Goal: Task Accomplishment & Management: Complete application form

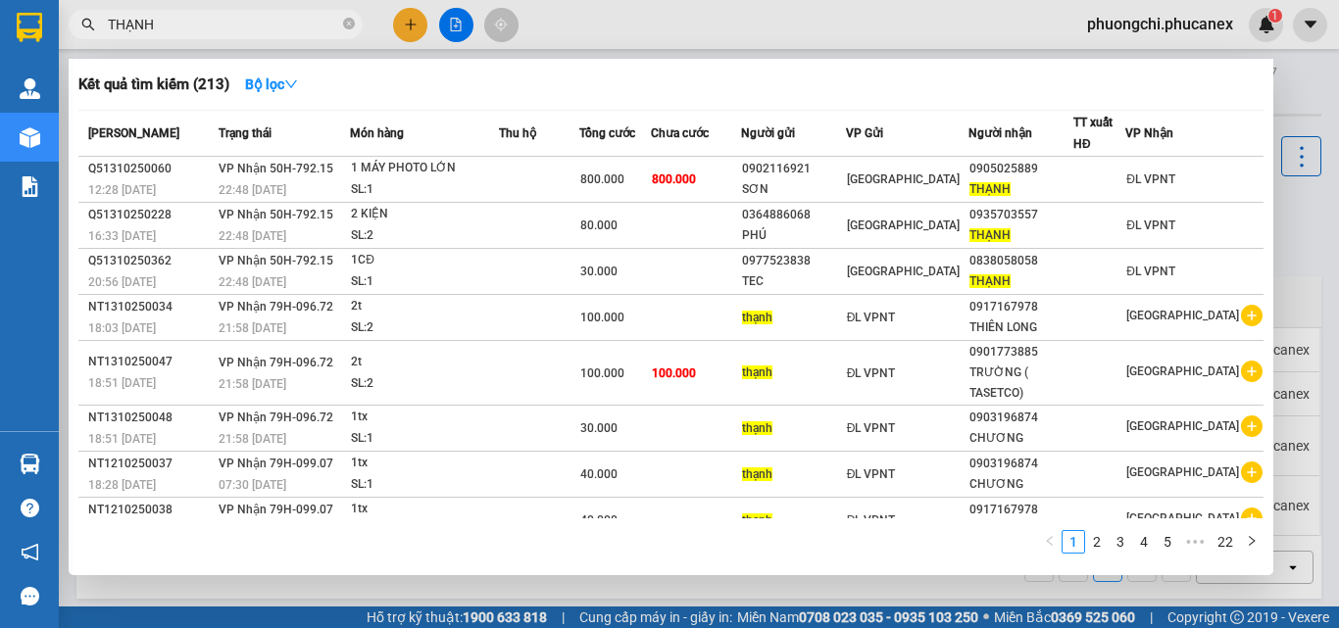
click at [350, 24] on icon "close-circle" at bounding box center [349, 24] width 12 height 12
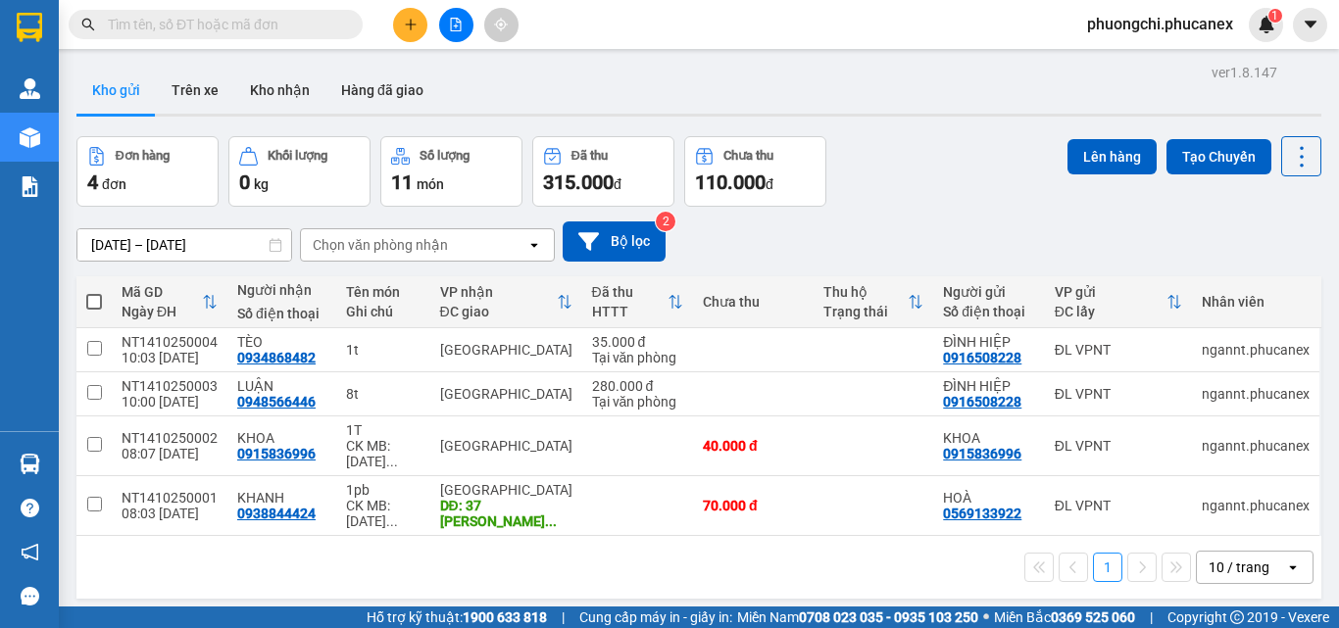
click at [323, 25] on input "text" at bounding box center [223, 25] width 231 height 22
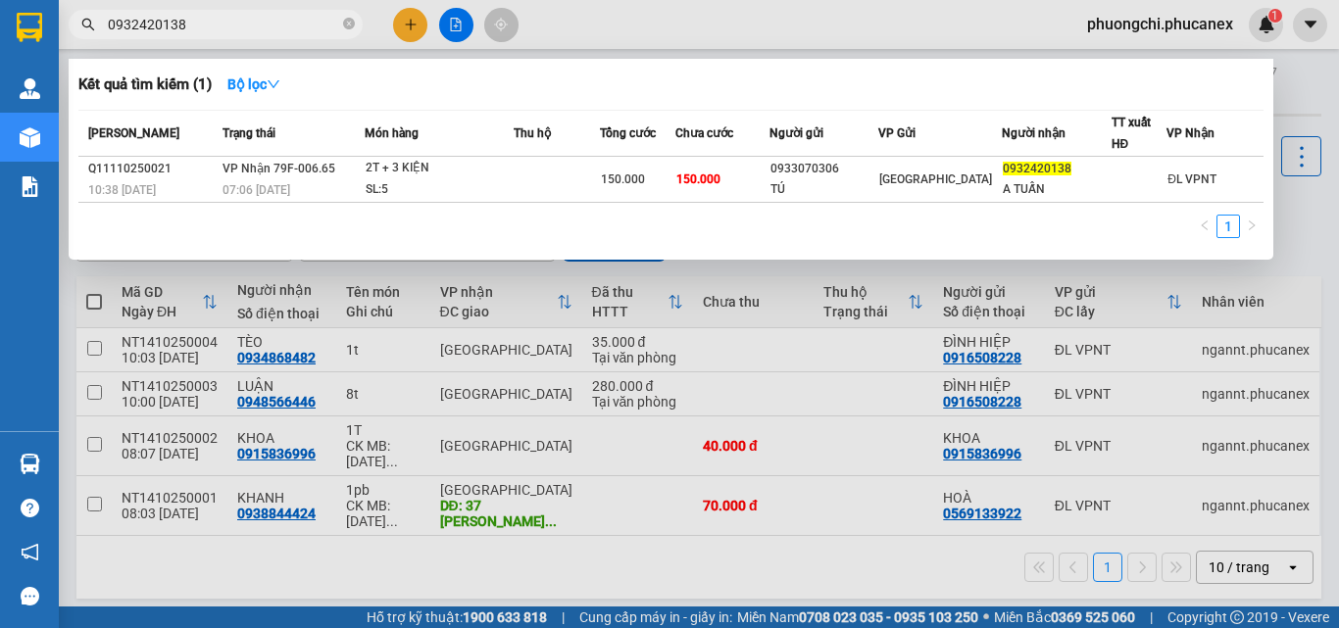
type input "0932420138"
drag, startPoint x: 346, startPoint y: 21, endPoint x: 296, endPoint y: 21, distance: 50.0
click at [344, 21] on icon "close-circle" at bounding box center [349, 24] width 12 height 12
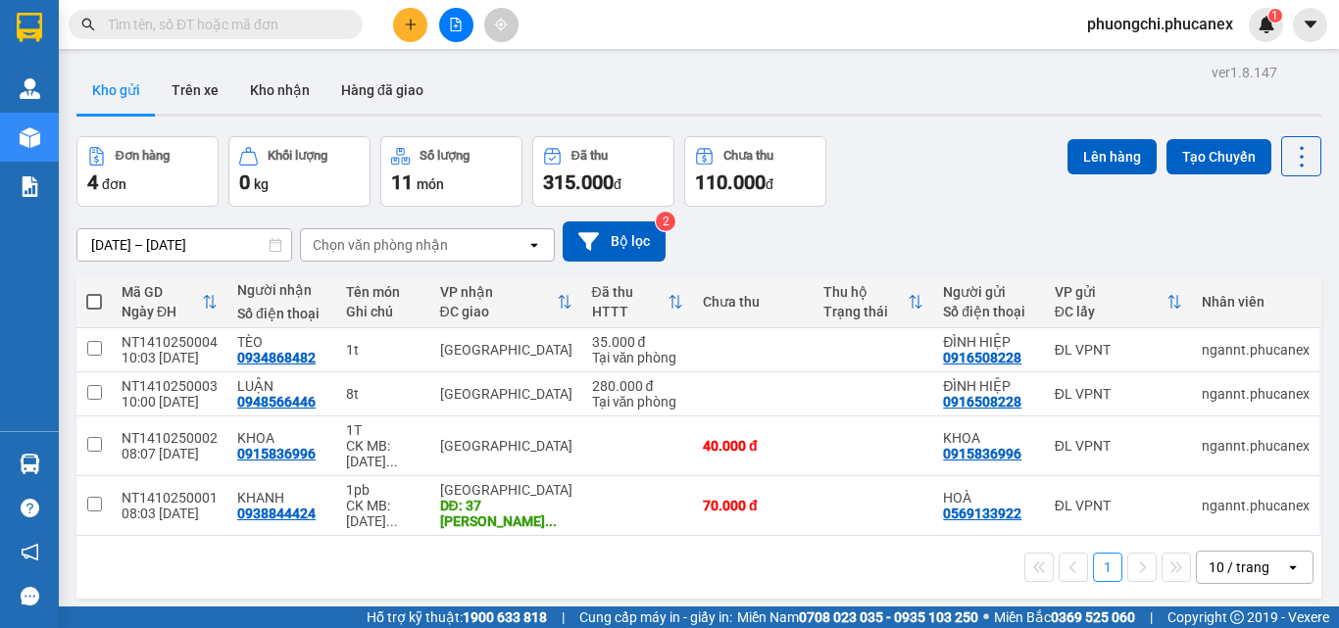
click at [294, 20] on input "text" at bounding box center [223, 25] width 231 height 22
paste input "Q51109250036"
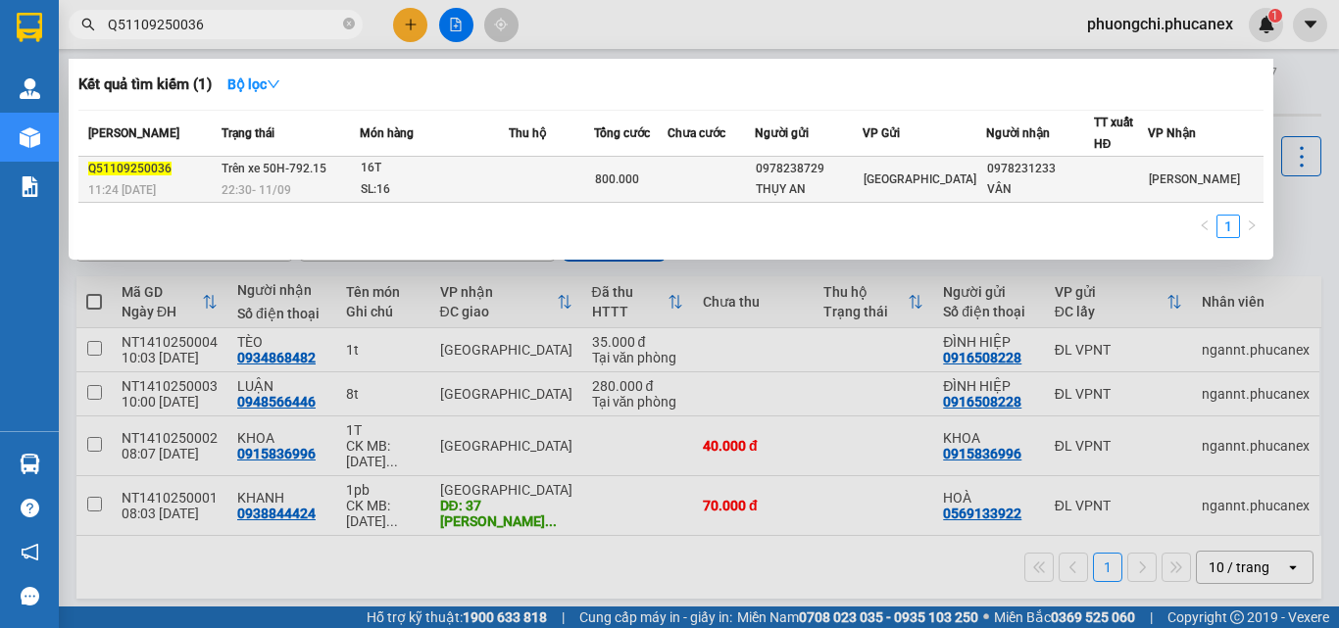
type input "Q51109250036"
click at [497, 196] on div "SL: 16" at bounding box center [434, 190] width 147 height 22
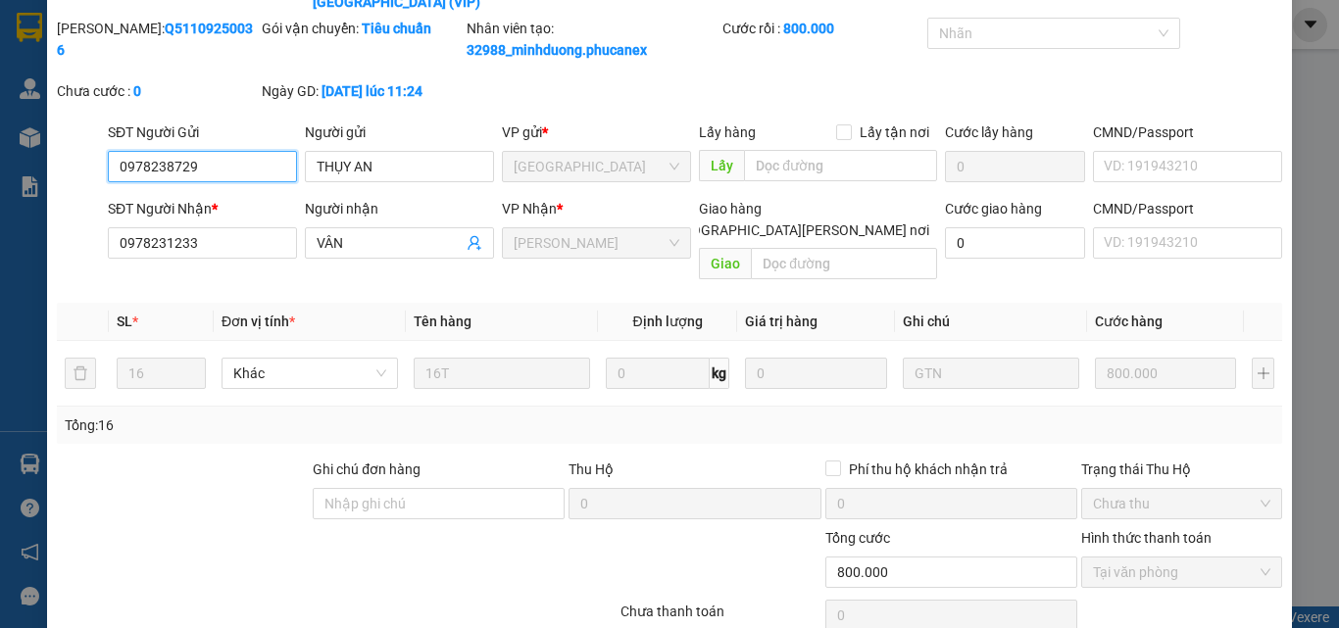
type input "0978238729"
type input "THỤY AN"
type input "0978231233"
type input "VÂN"
type input "0"
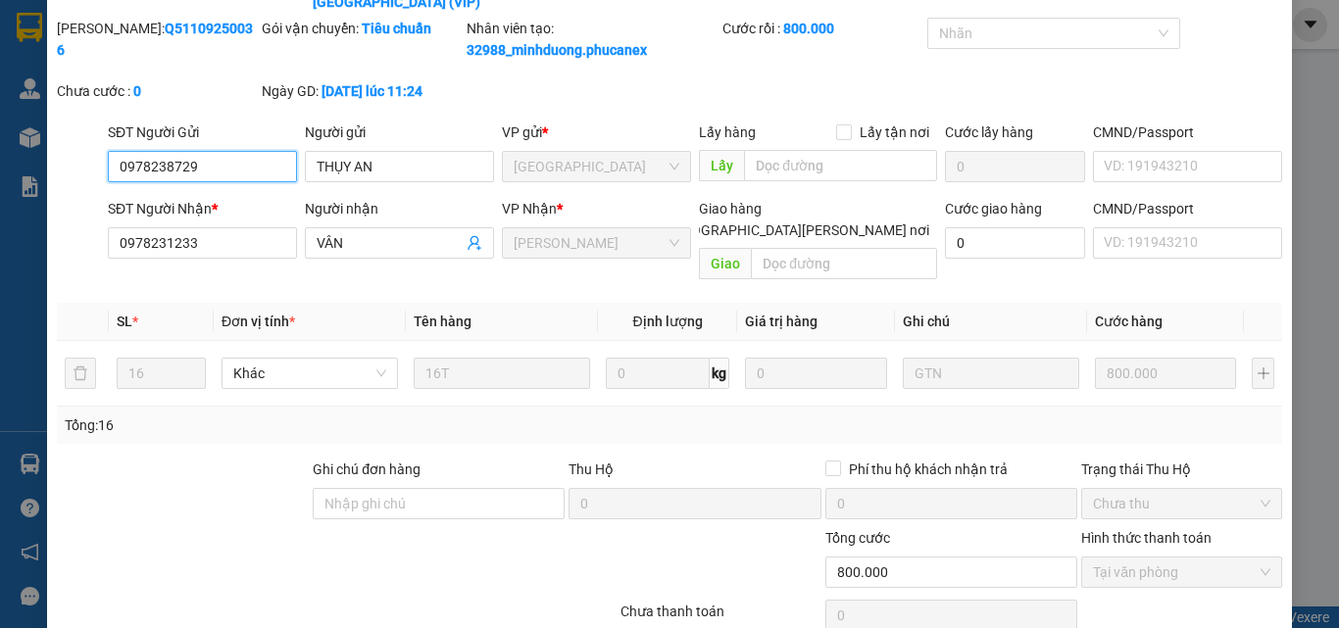
type input "800.000"
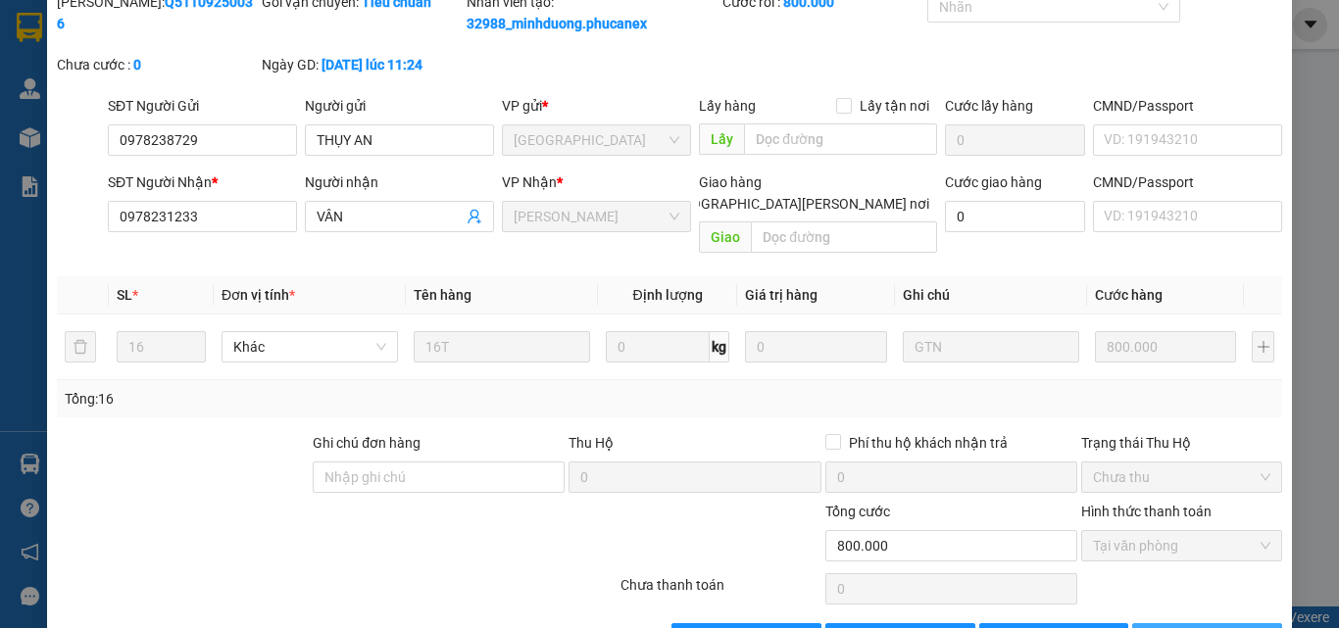
click at [1184, 627] on span "[PERSON_NAME] và In" at bounding box center [1238, 639] width 137 height 22
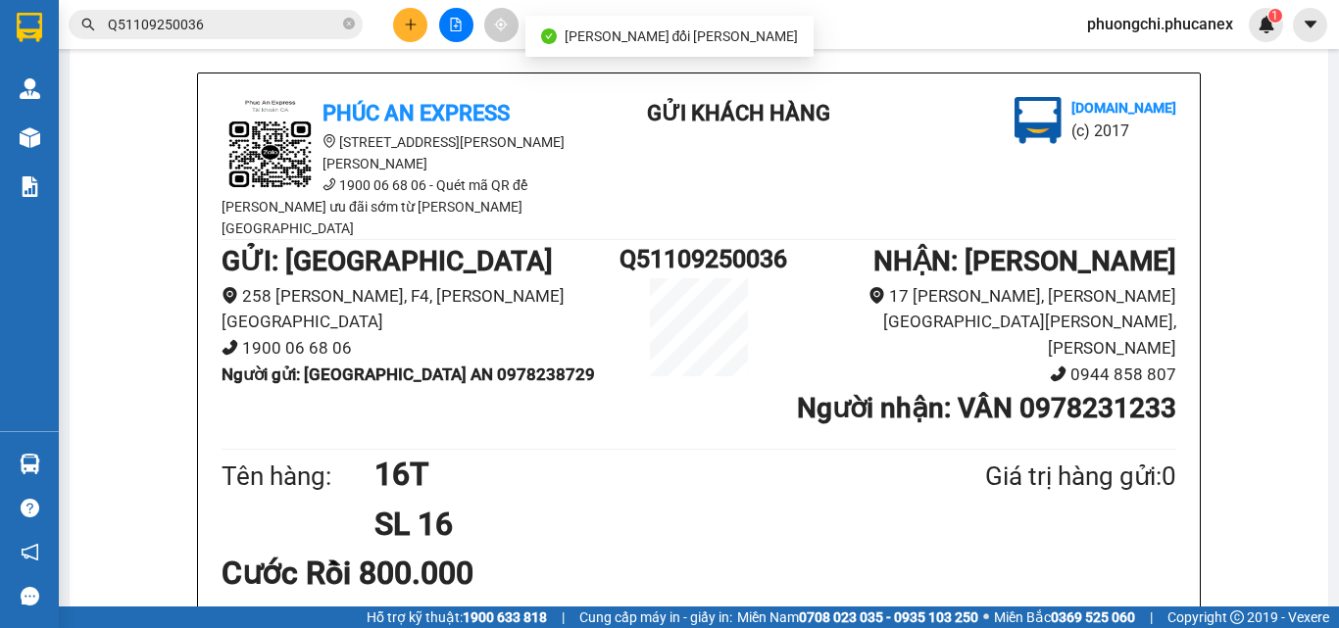
scroll to position [196, 0]
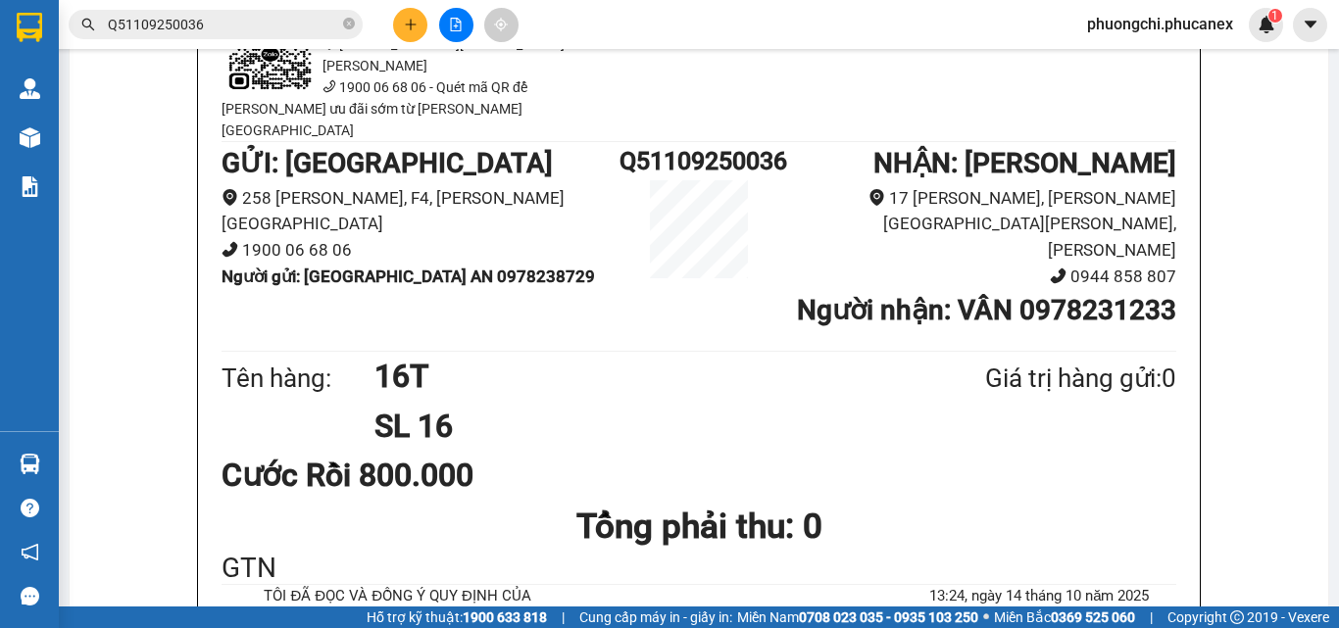
click at [350, 26] on icon "close-circle" at bounding box center [349, 24] width 12 height 12
click at [302, 26] on input "text" at bounding box center [223, 25] width 231 height 22
paste input "Q52409250178"
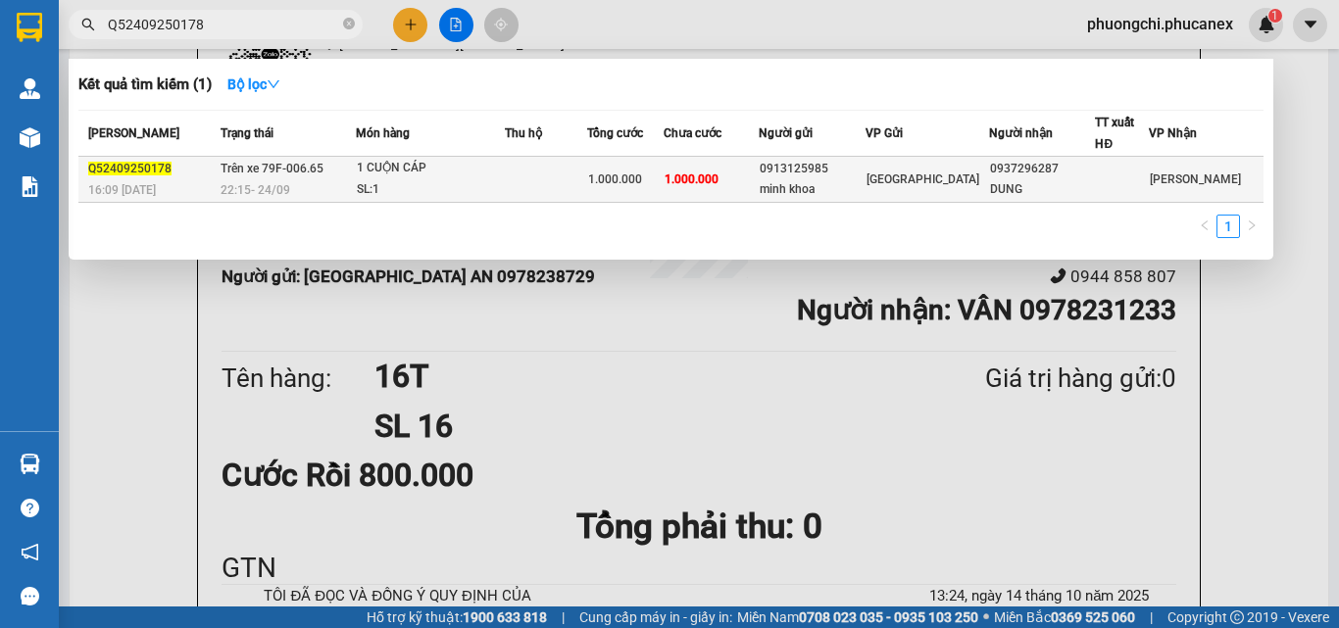
type input "Q52409250178"
click at [740, 163] on td "1.000.000" at bounding box center [711, 180] width 95 height 46
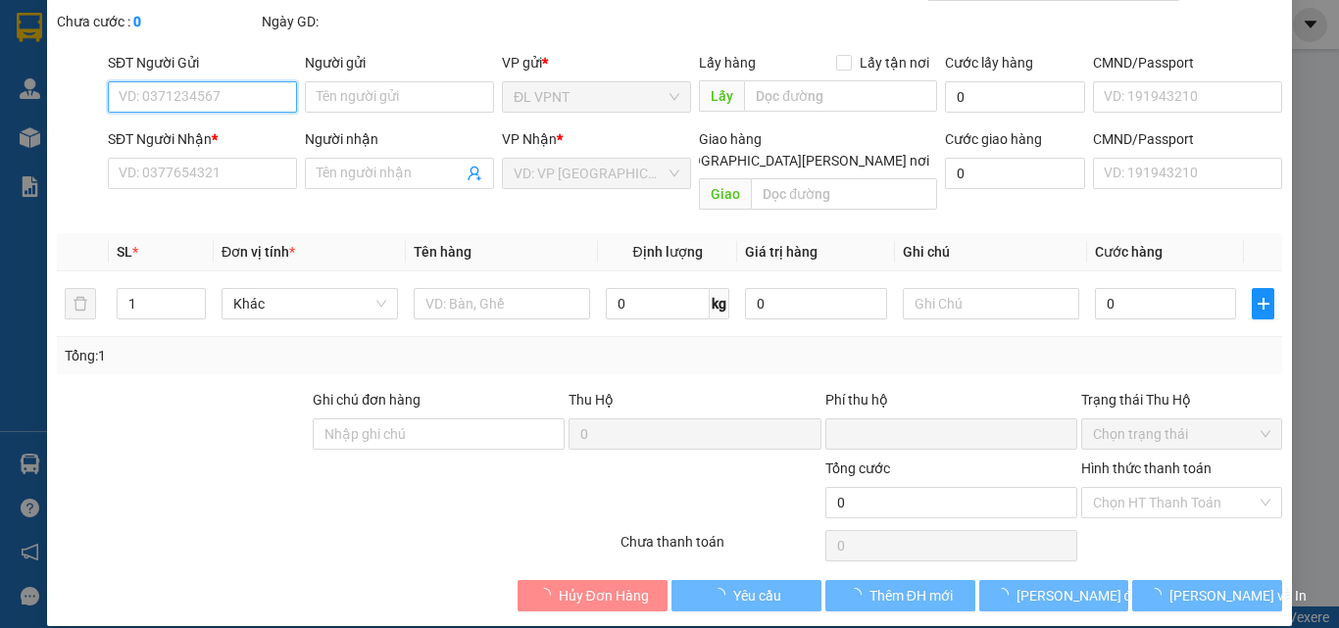
type input "0913125985"
type input "minh khoa"
type input "0937296287"
type input "DUNG"
type input "0"
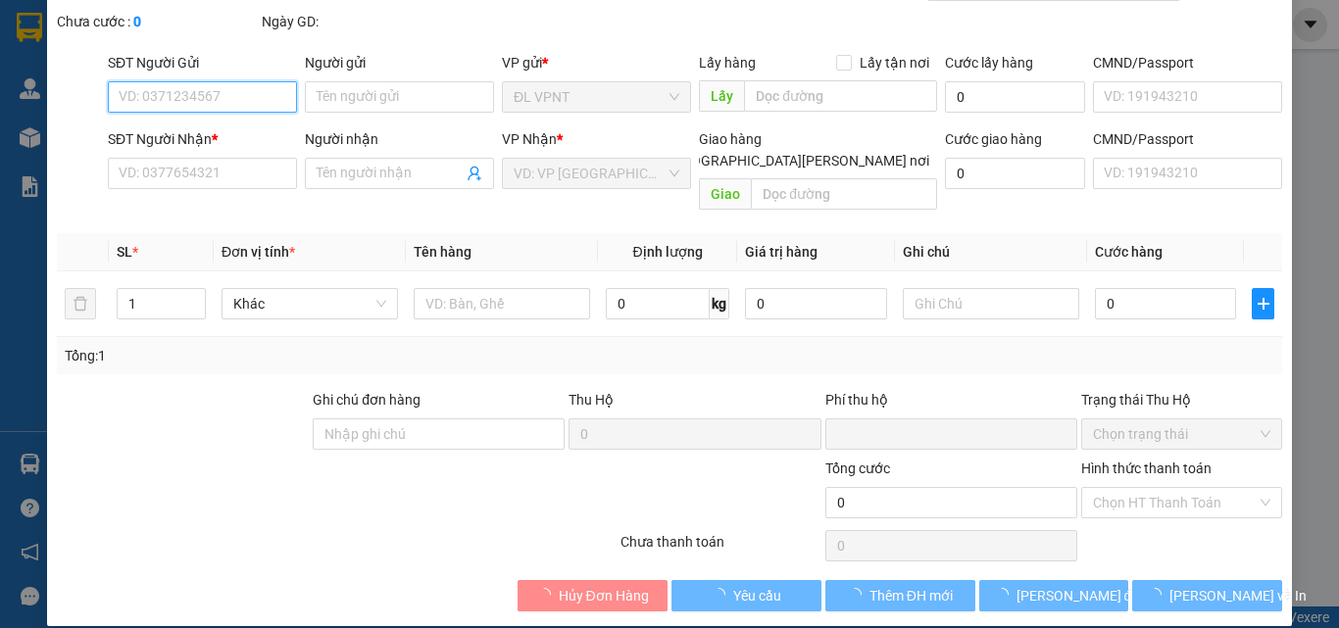
type input "1.000.000"
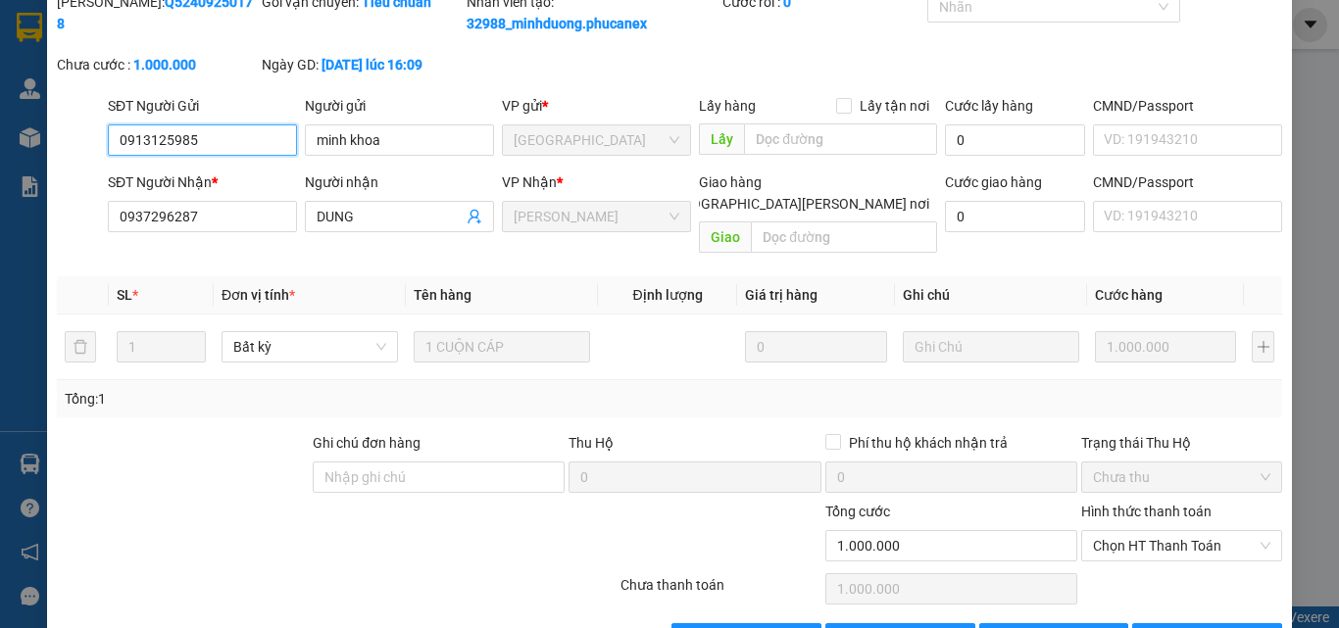
scroll to position [149, 0]
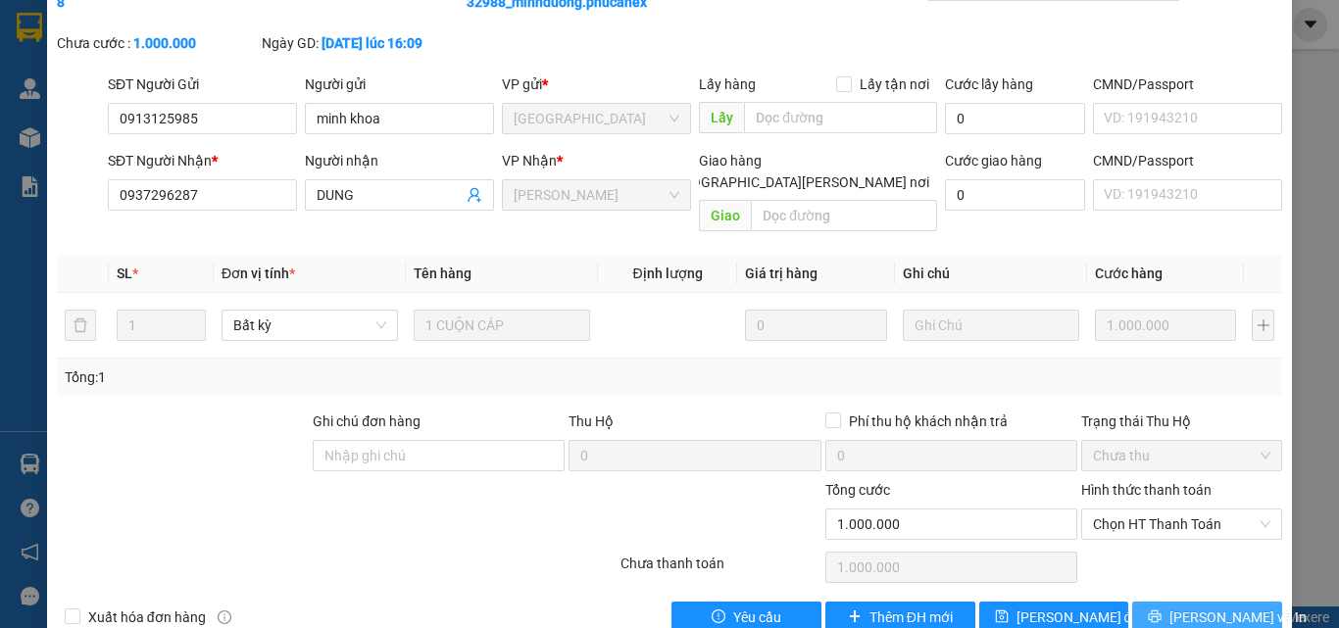
click at [1191, 607] on span "[PERSON_NAME] và In" at bounding box center [1238, 618] width 137 height 22
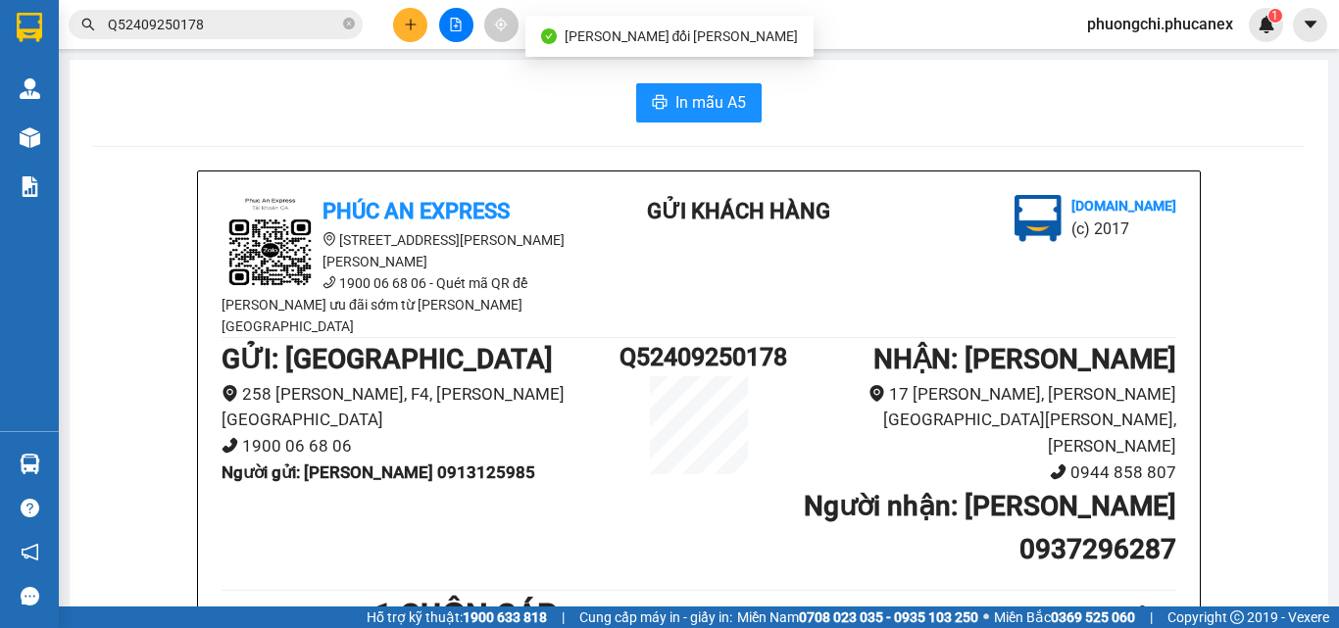
scroll to position [294, 0]
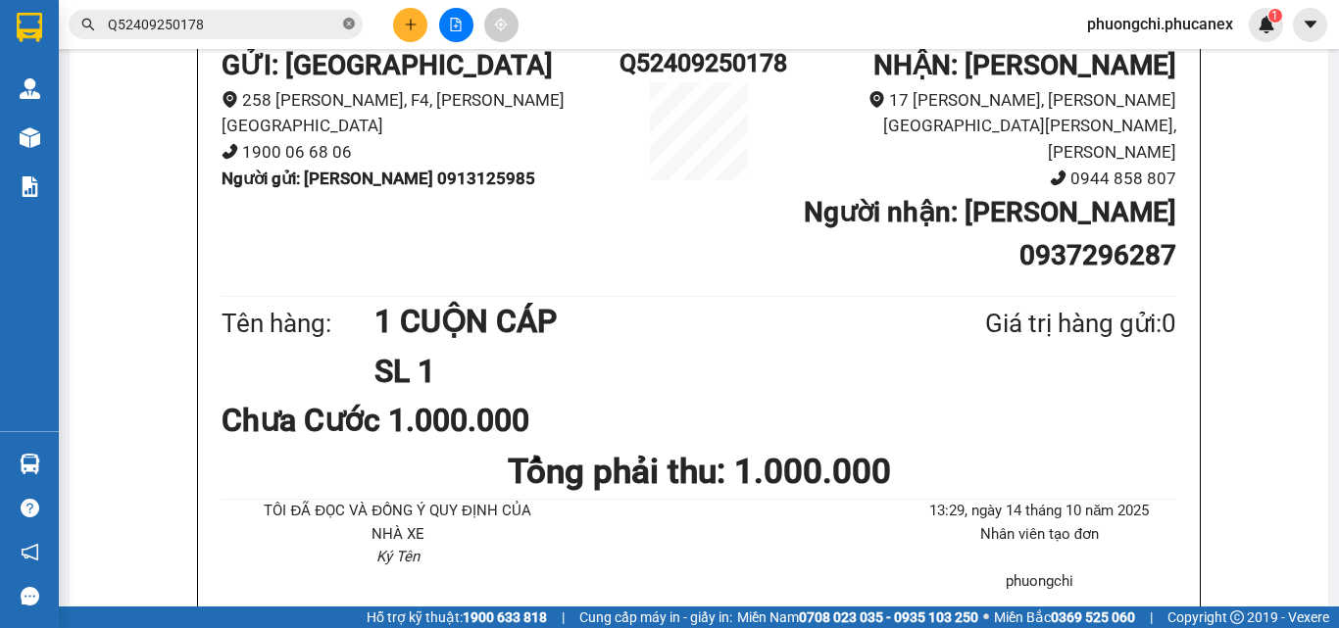
click at [343, 25] on icon "close-circle" at bounding box center [349, 24] width 12 height 12
click at [256, 28] on input "text" at bounding box center [223, 25] width 231 height 22
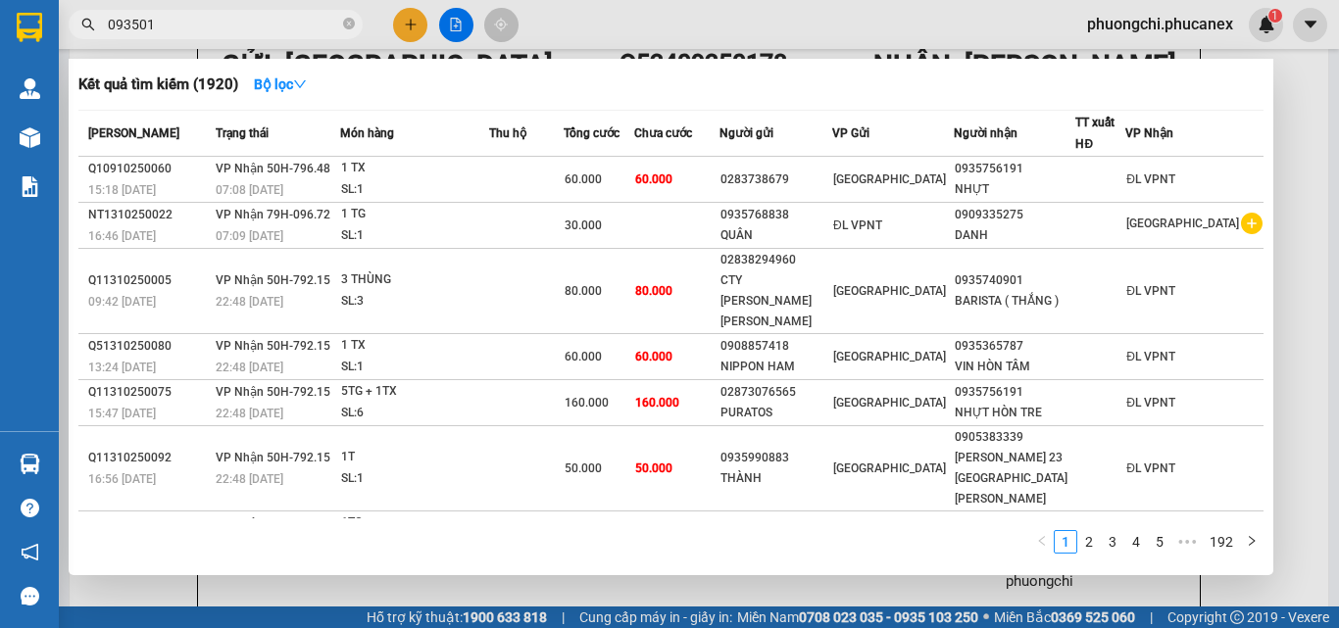
type input "0935013"
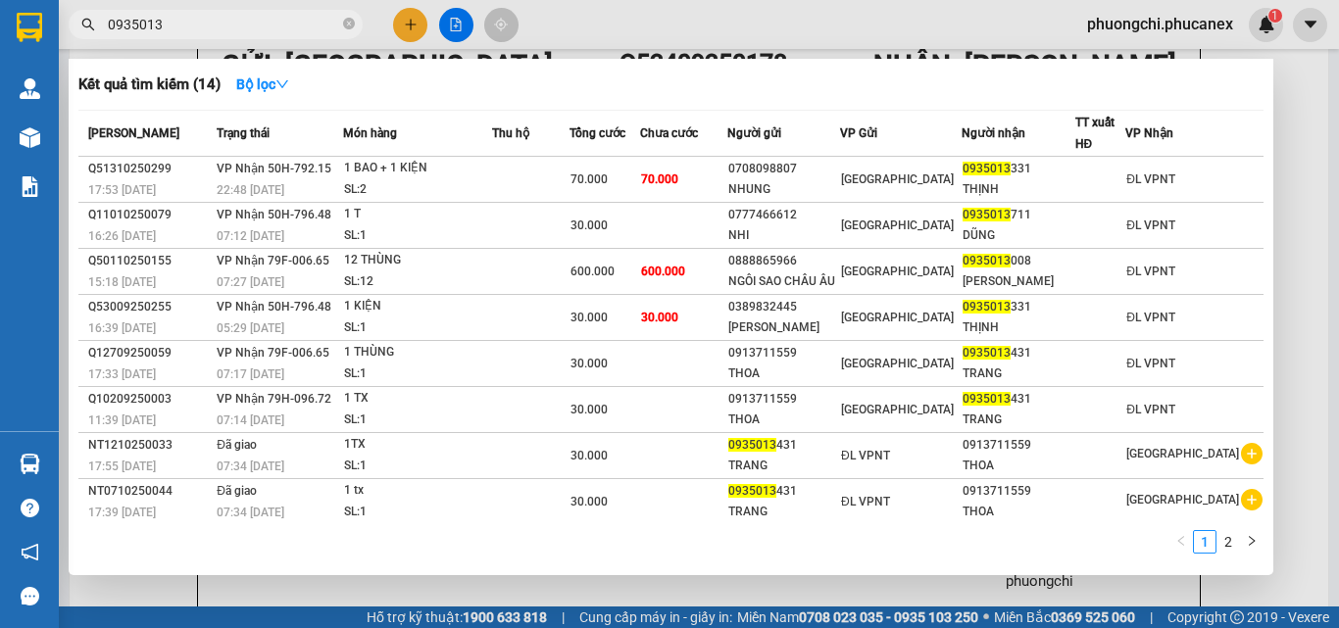
drag, startPoint x: 351, startPoint y: 22, endPoint x: 327, endPoint y: 34, distance: 26.8
click at [346, 27] on icon "close-circle" at bounding box center [349, 24] width 12 height 12
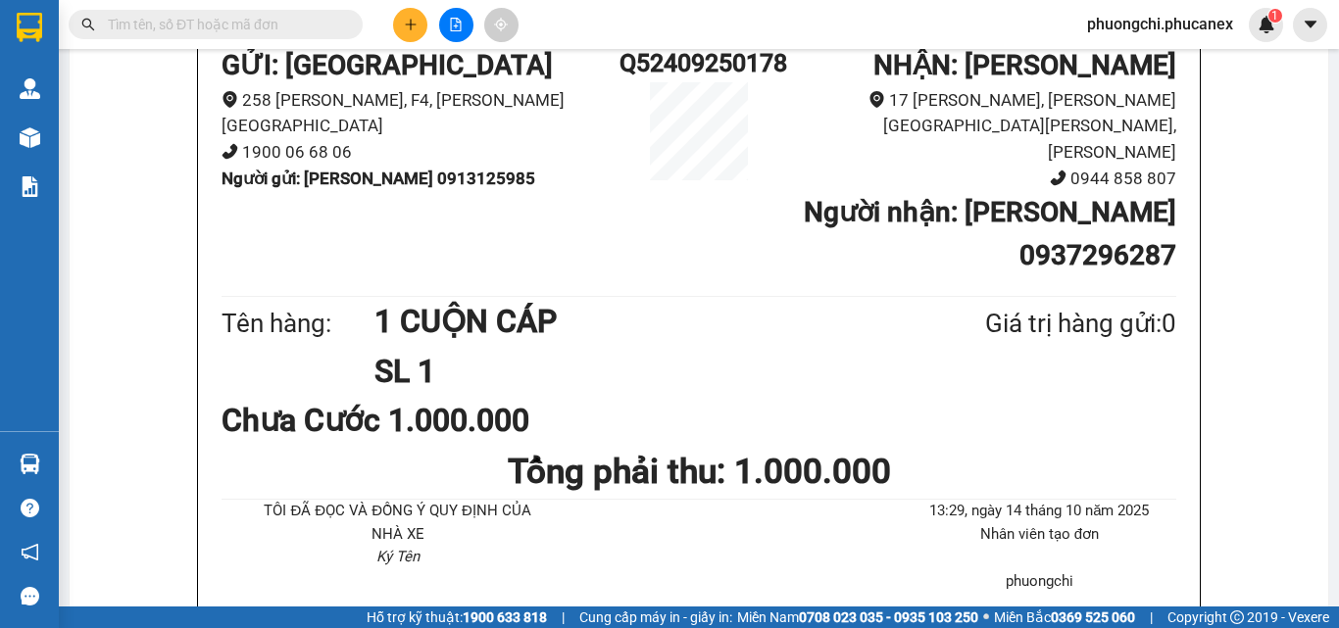
click at [314, 30] on input "text" at bounding box center [223, 25] width 231 height 22
click at [302, 21] on input "text" at bounding box center [223, 25] width 231 height 22
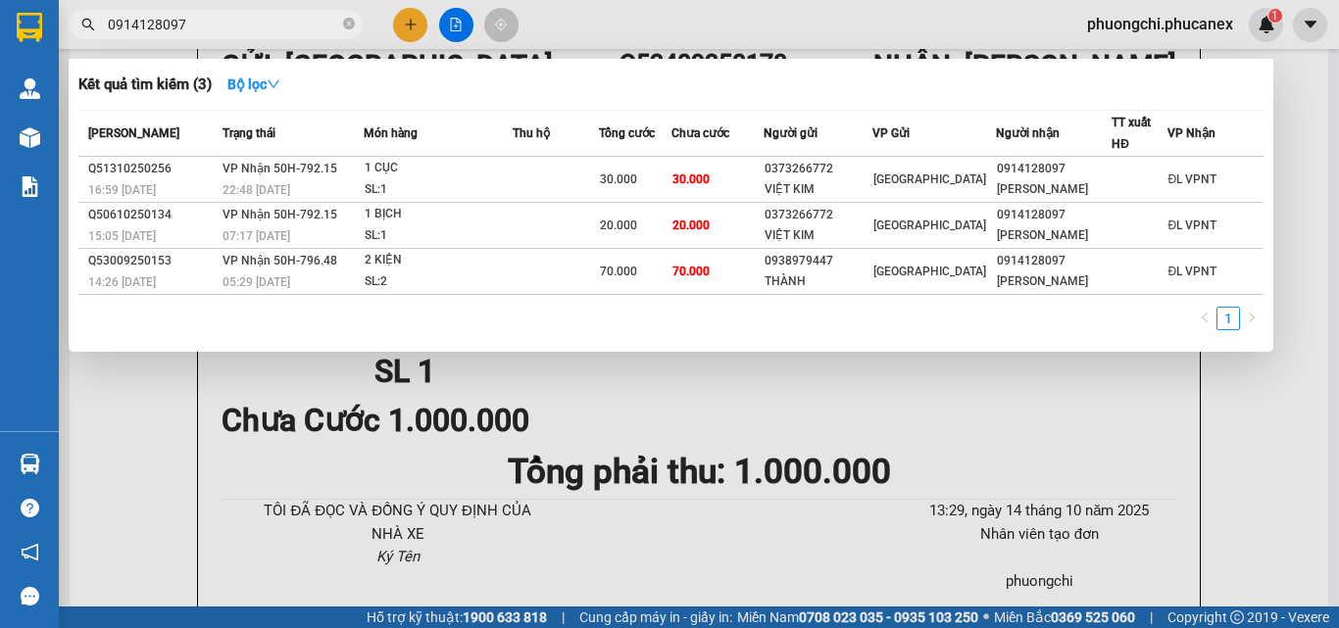
type input "0914128097"
click at [345, 26] on icon "close-circle" at bounding box center [349, 24] width 12 height 12
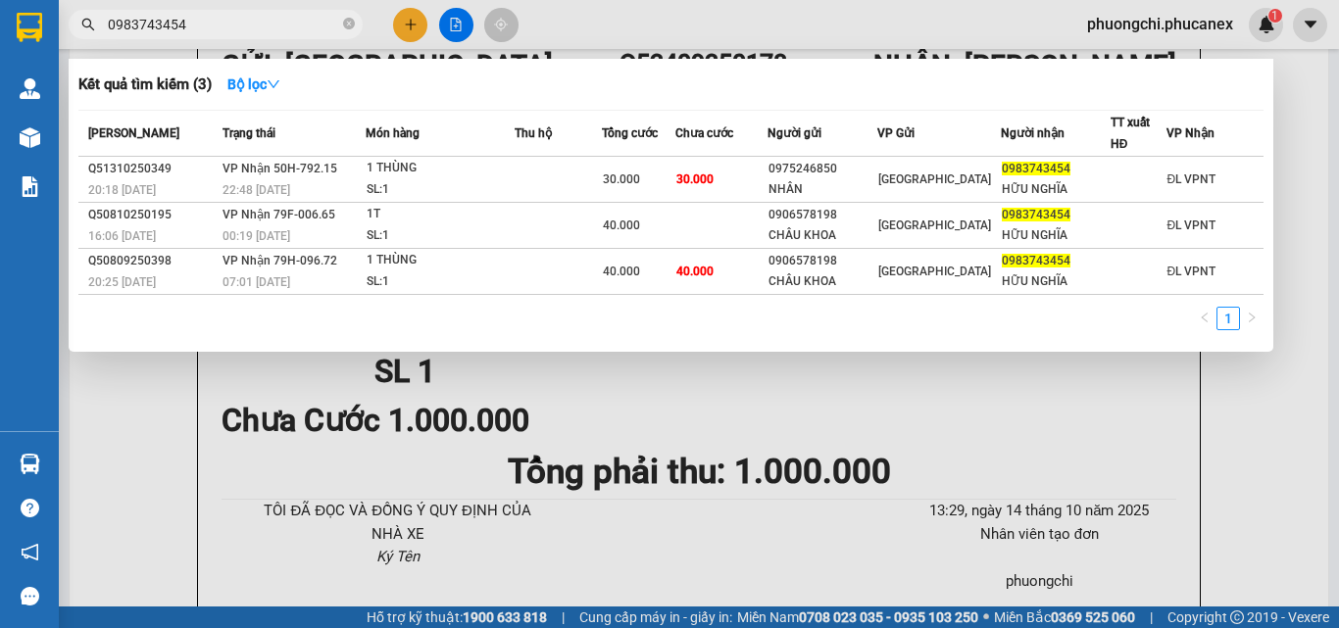
type input "0983743454"
drag, startPoint x: 350, startPoint y: 24, endPoint x: 303, endPoint y: 22, distance: 47.1
click at [347, 24] on icon "close-circle" at bounding box center [349, 24] width 12 height 12
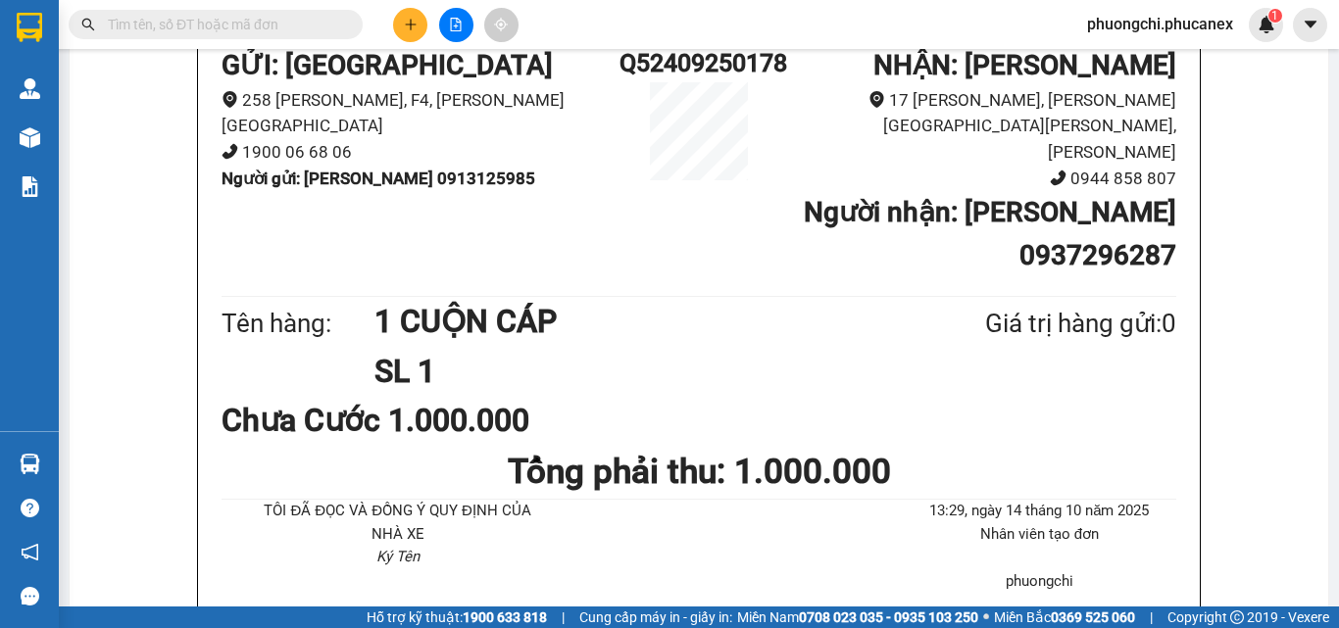
click at [303, 22] on input "text" at bounding box center [223, 25] width 231 height 22
paste input "Q11010250024"
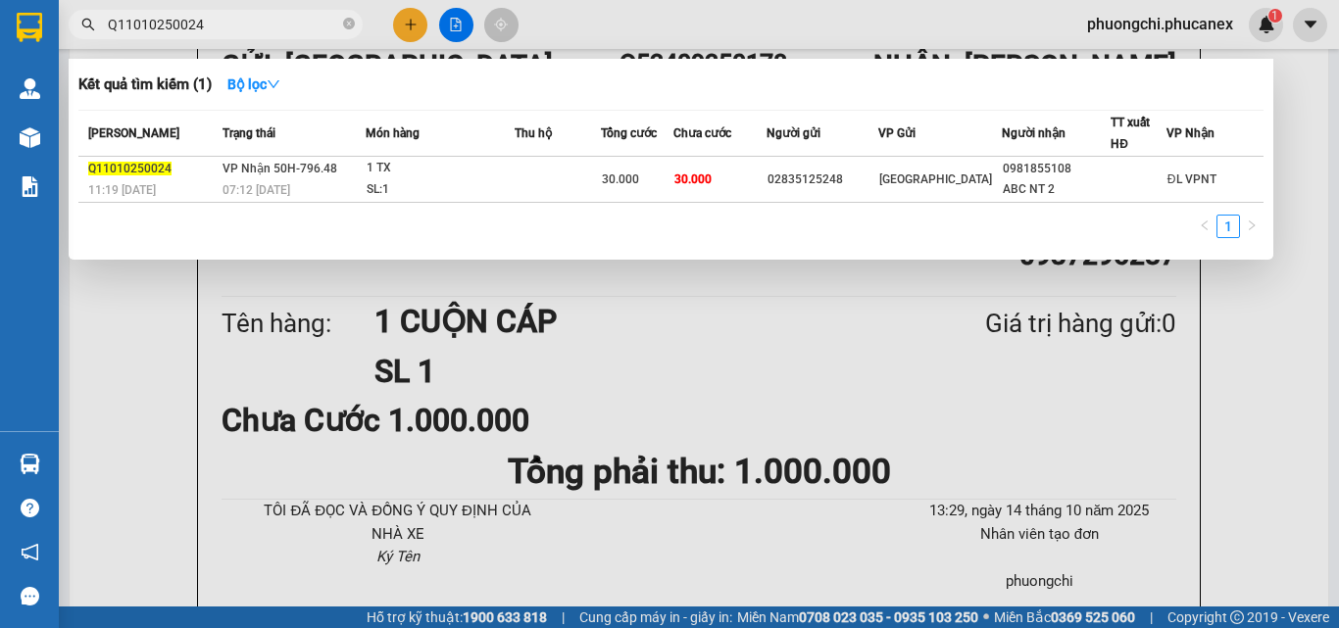
type input "Q11010250024"
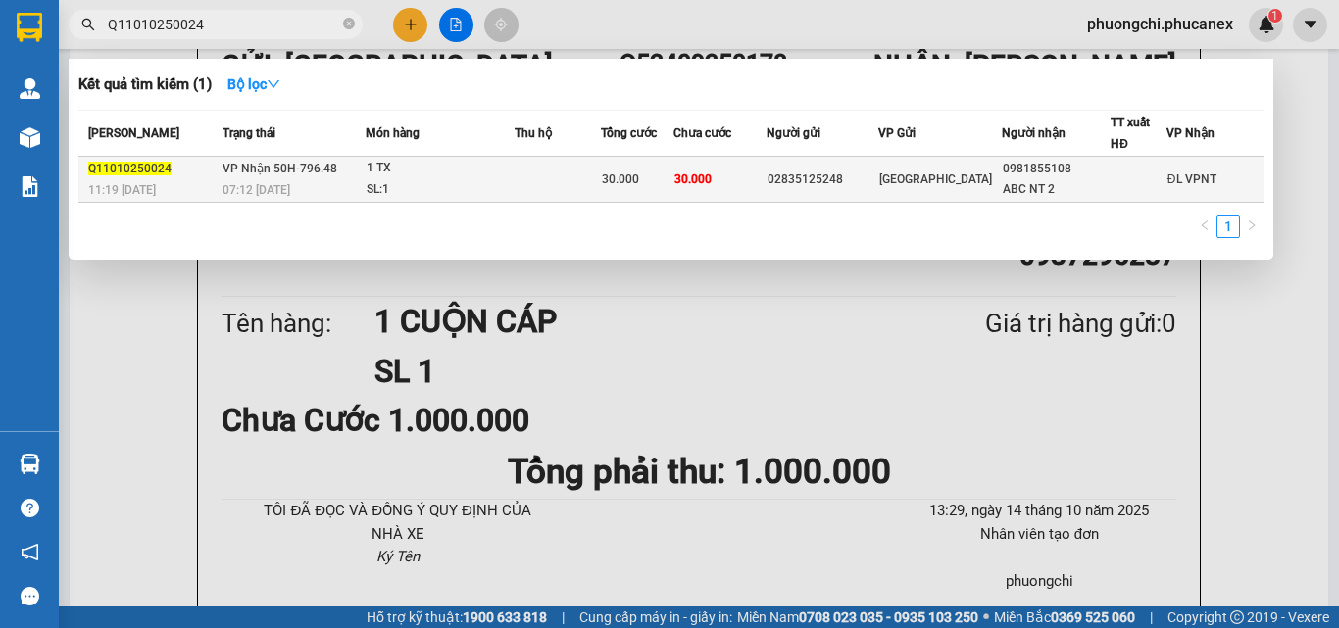
click at [285, 173] on span "VP Nhận 50H-796.48" at bounding box center [280, 169] width 115 height 14
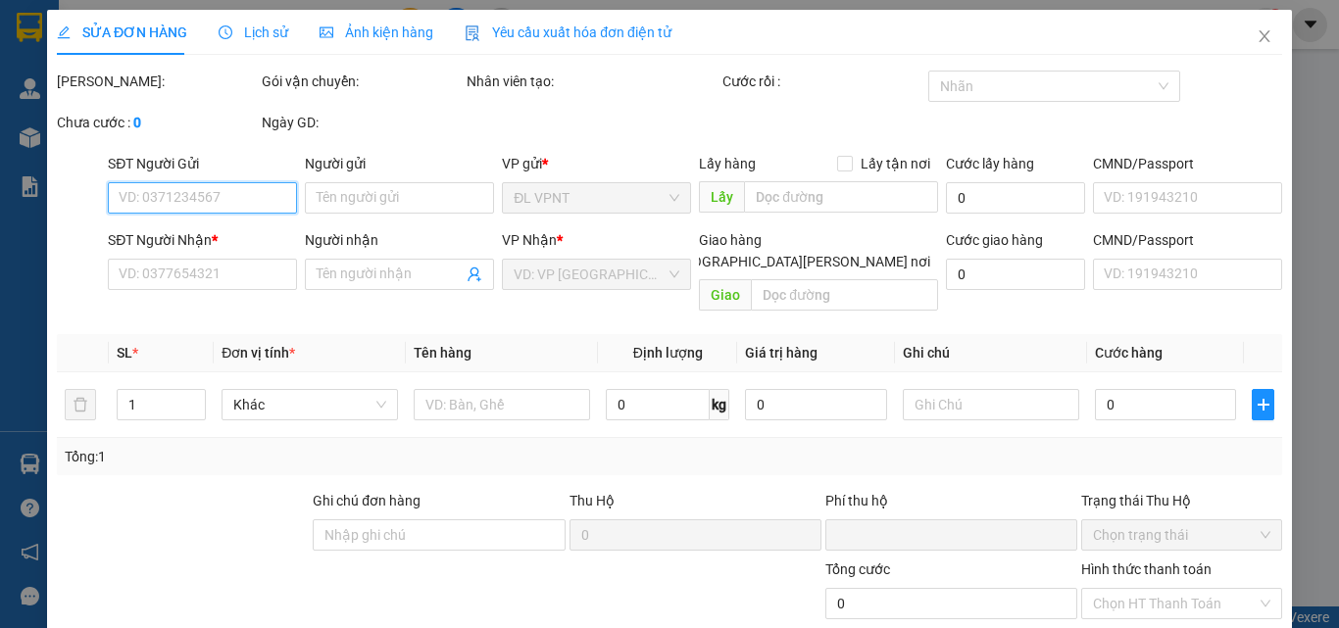
scroll to position [101, 0]
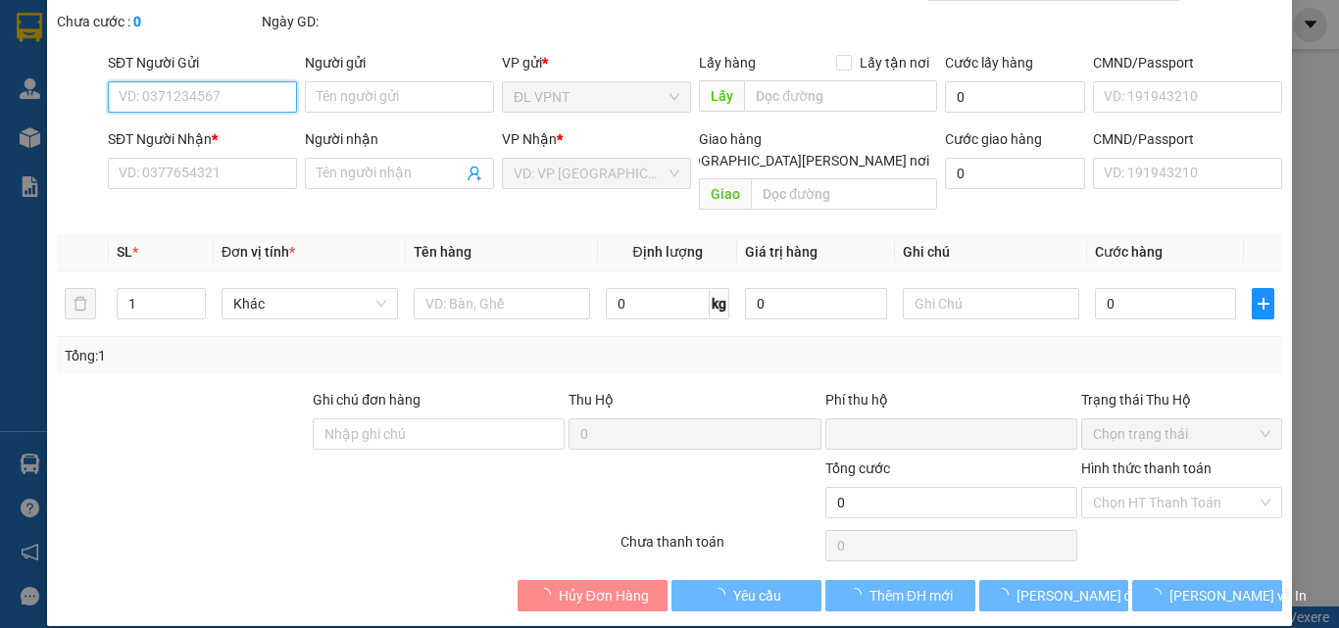
type input "02835125248"
type input "0981855108"
type input "ABC NT 2"
type input "0"
type input "30.000"
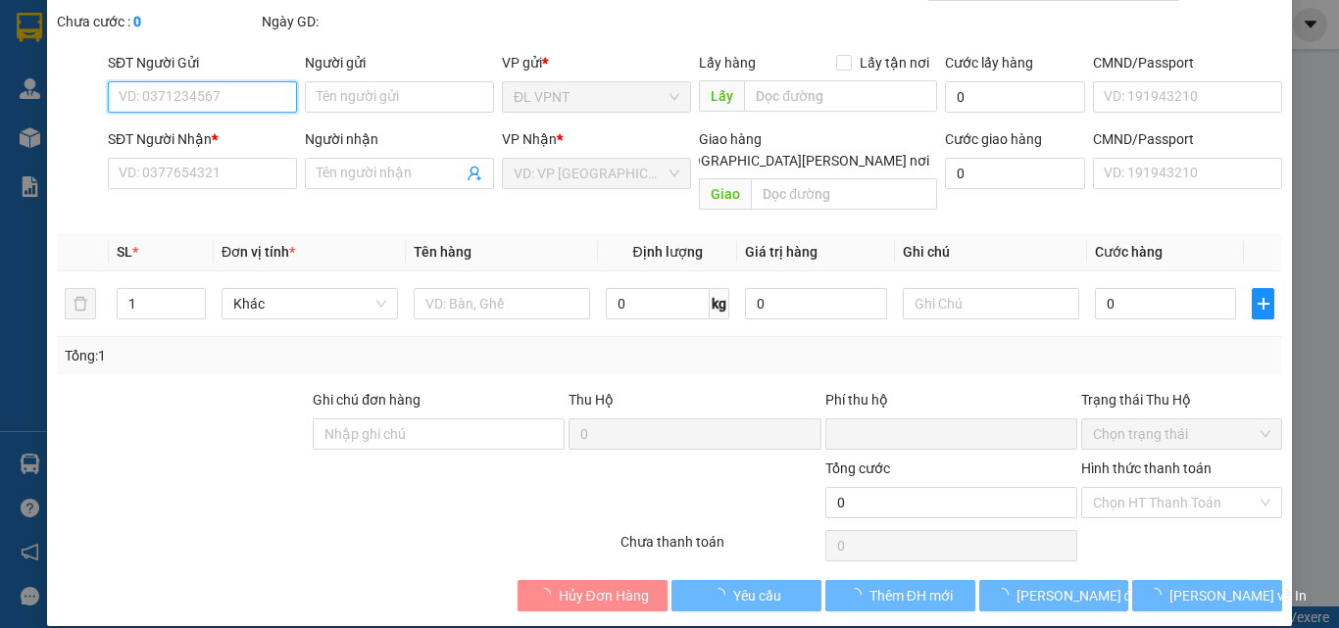
type input "30.000"
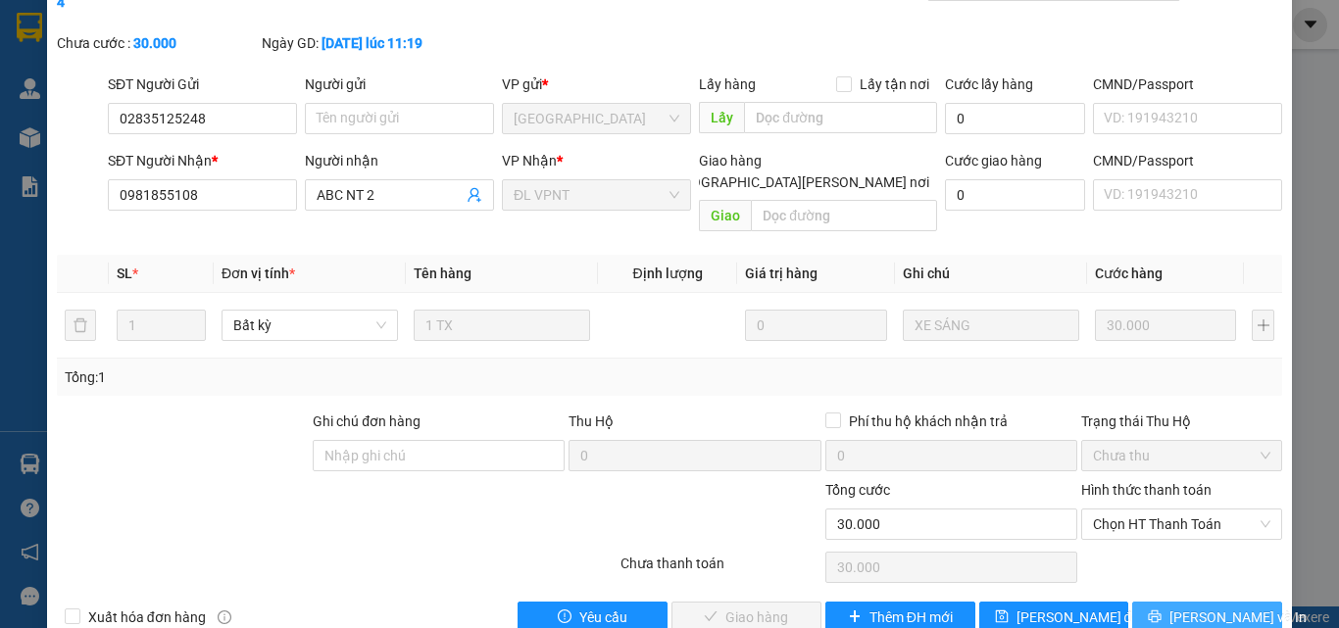
click at [1194, 607] on span "[PERSON_NAME] và In" at bounding box center [1238, 618] width 137 height 22
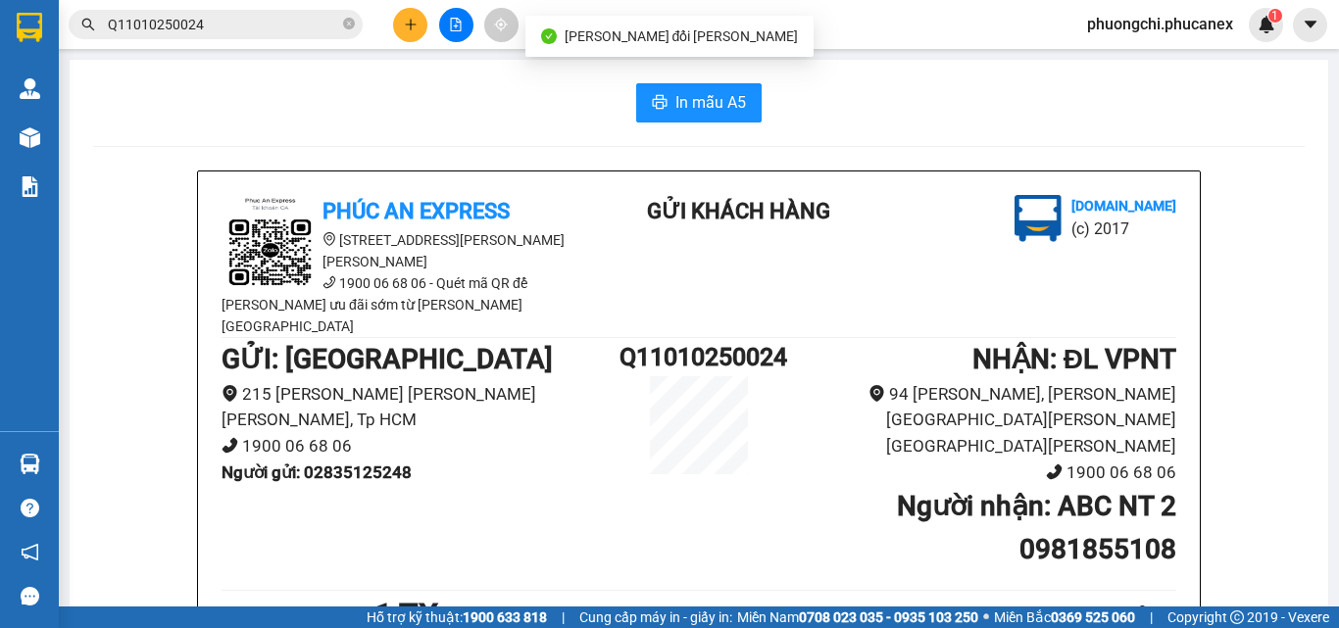
scroll to position [196, 0]
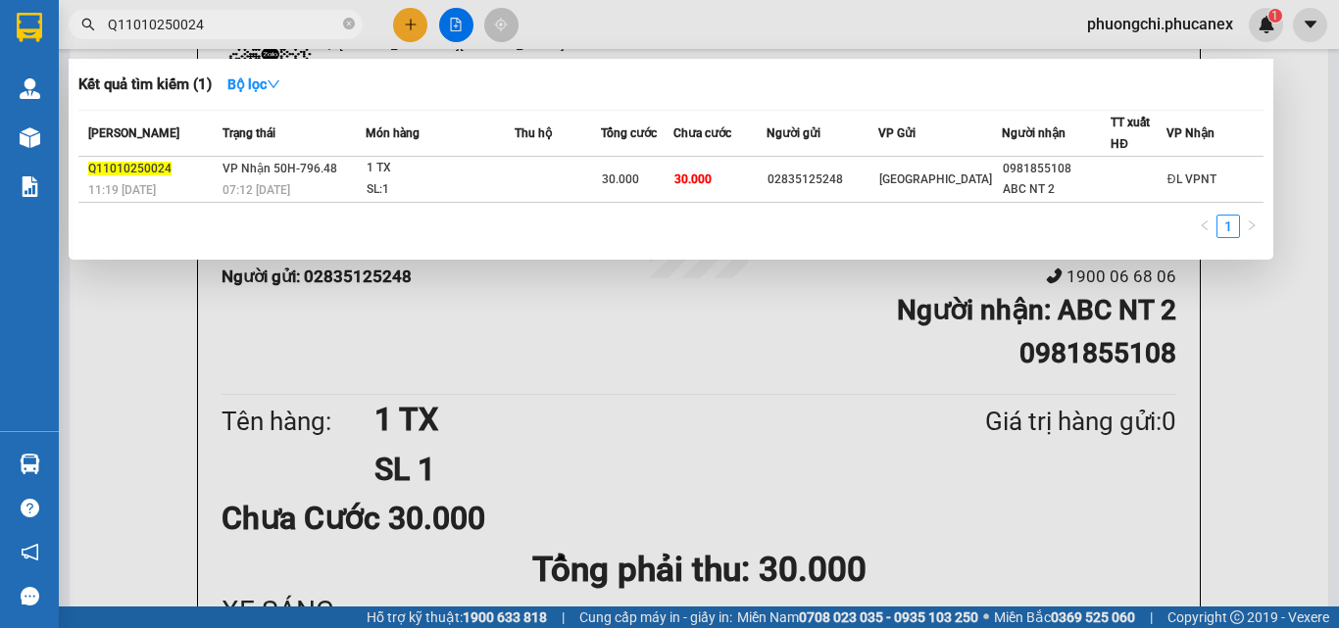
drag, startPoint x: 350, startPoint y: 24, endPoint x: 285, endPoint y: 22, distance: 64.7
click at [347, 24] on icon "close-circle" at bounding box center [349, 24] width 12 height 12
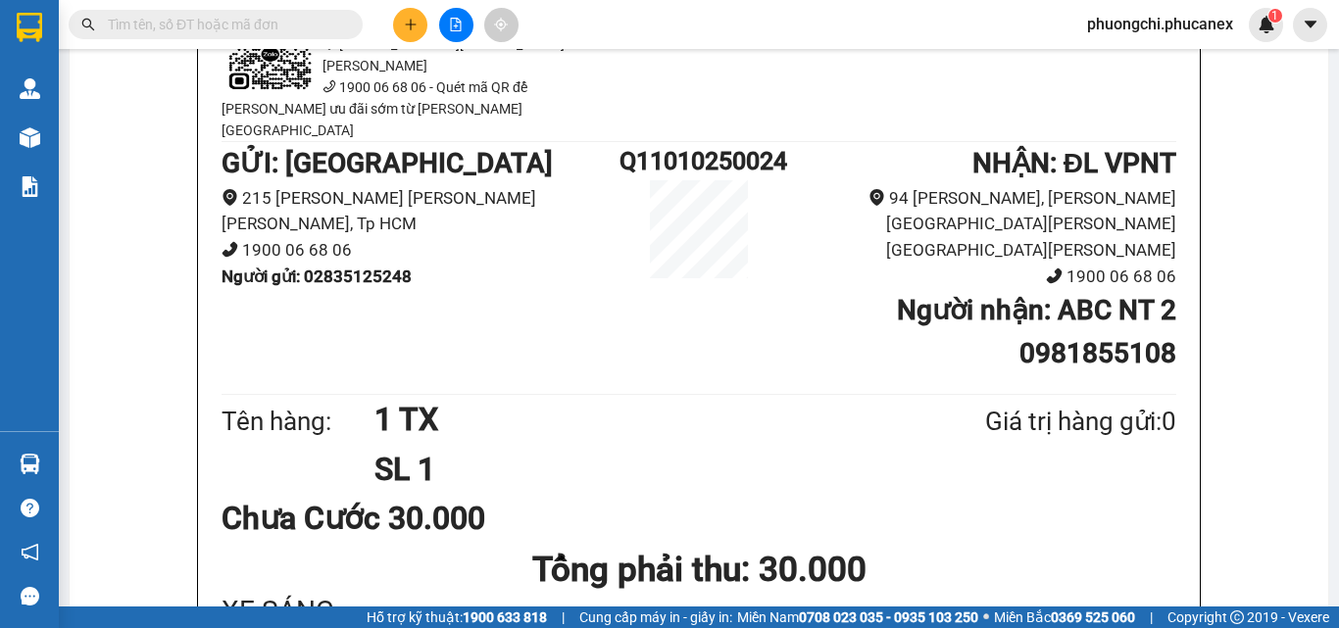
click at [284, 22] on input "text" at bounding box center [223, 25] width 231 height 22
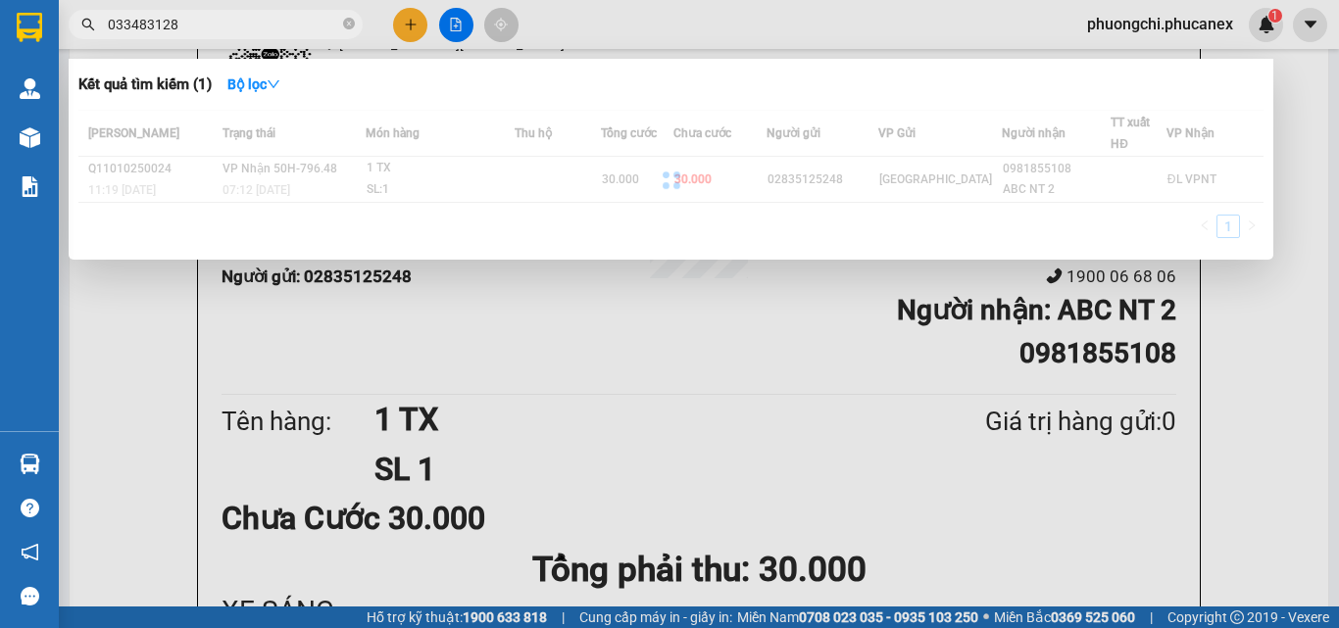
type input "0334831283"
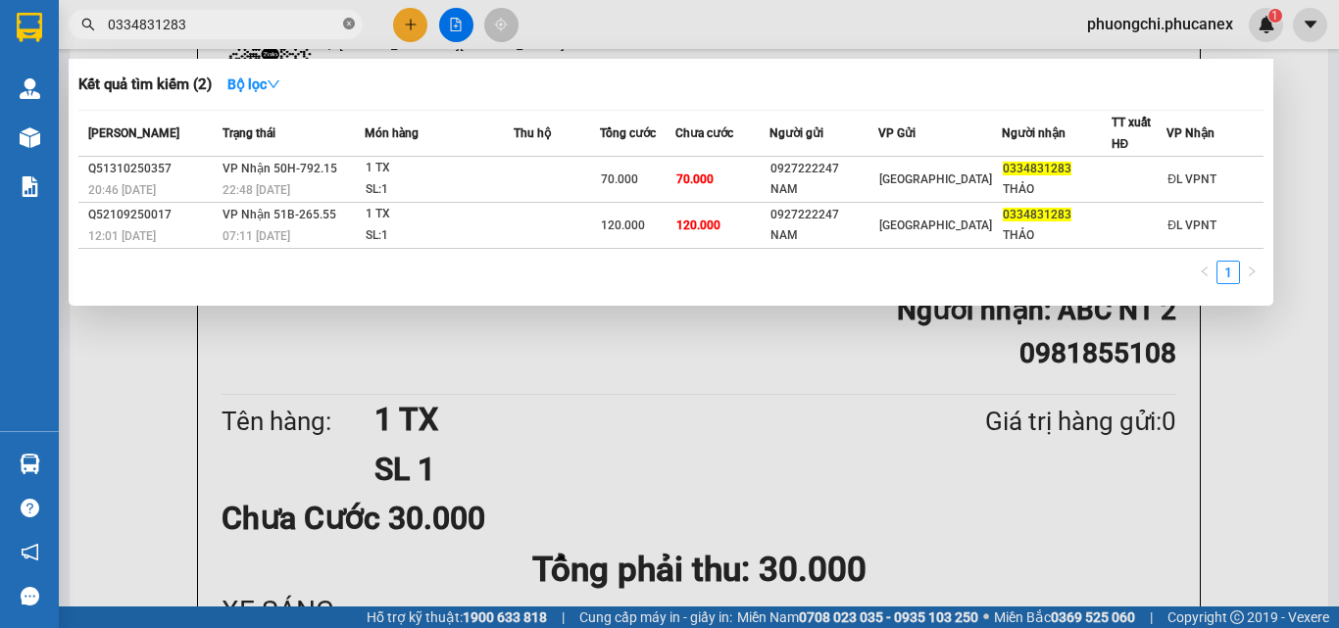
click at [345, 23] on icon "close-circle" at bounding box center [349, 24] width 12 height 12
